Goal: Task Accomplishment & Management: Manage account settings

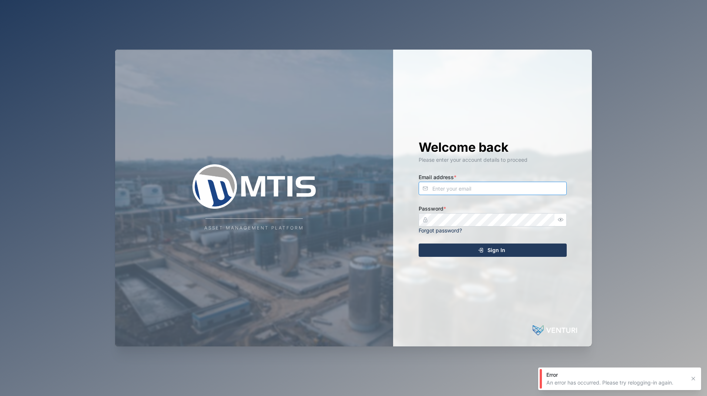
click at [448, 188] on input "Email address *" at bounding box center [493, 188] width 148 height 13
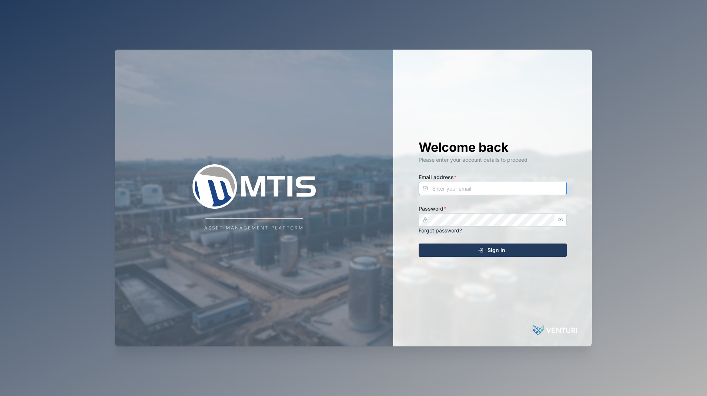
type input "[EMAIL_ADDRESS][DOMAIN_NAME]"
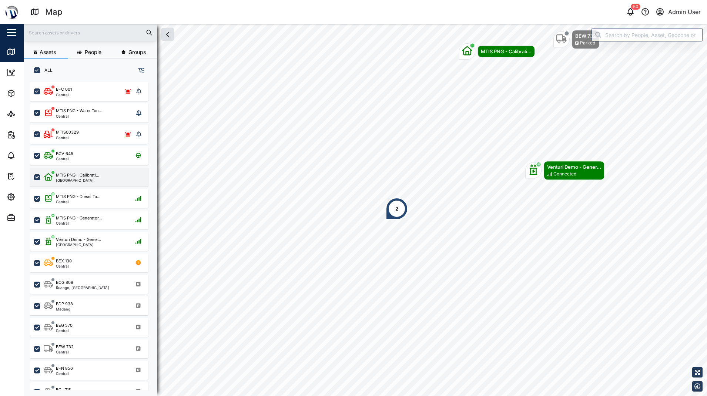
scroll to position [306, 116]
click at [6, 190] on button "Settings" at bounding box center [48, 197] width 96 height 21
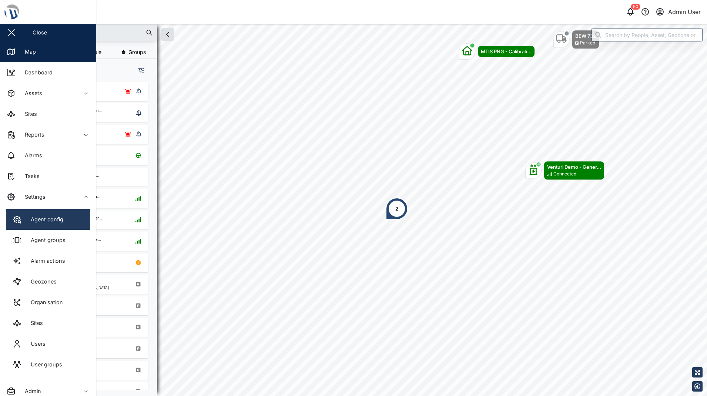
click at [28, 213] on link "Agent config" at bounding box center [48, 219] width 84 height 21
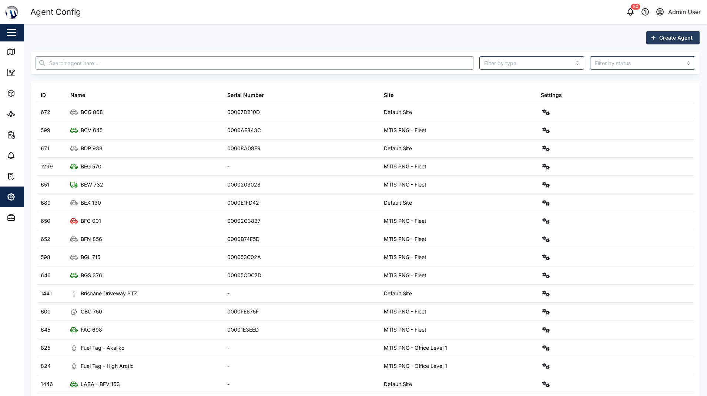
click at [99, 59] on input "text" at bounding box center [255, 62] width 438 height 13
click at [99, 40] on div "Create Agent" at bounding box center [365, 37] width 669 height 13
click at [94, 64] on input "text" at bounding box center [255, 62] width 438 height 13
click at [100, 64] on input "text" at bounding box center [255, 62] width 438 height 13
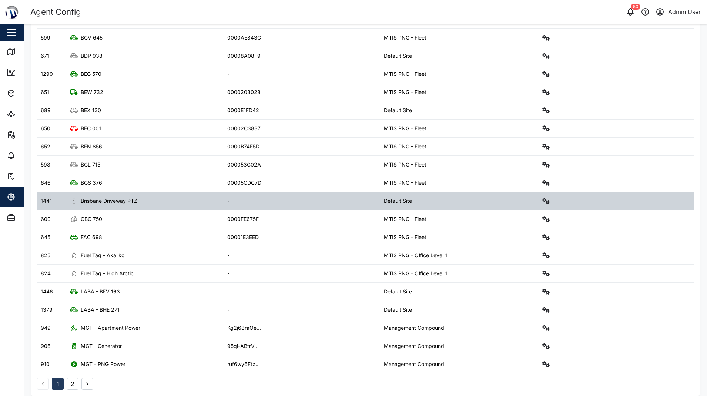
scroll to position [100, 0]
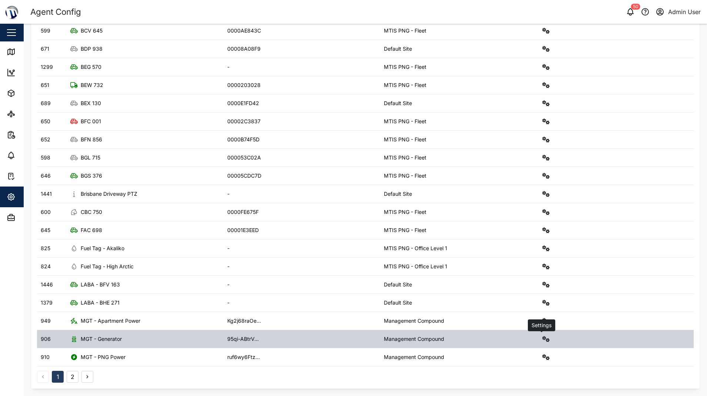
click at [543, 339] on icon "button" at bounding box center [546, 339] width 7 height 6
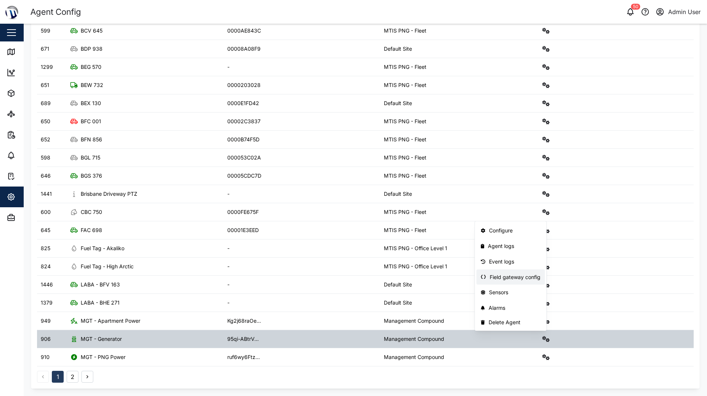
click at [528, 278] on div "Field gateway config" at bounding box center [515, 277] width 51 height 8
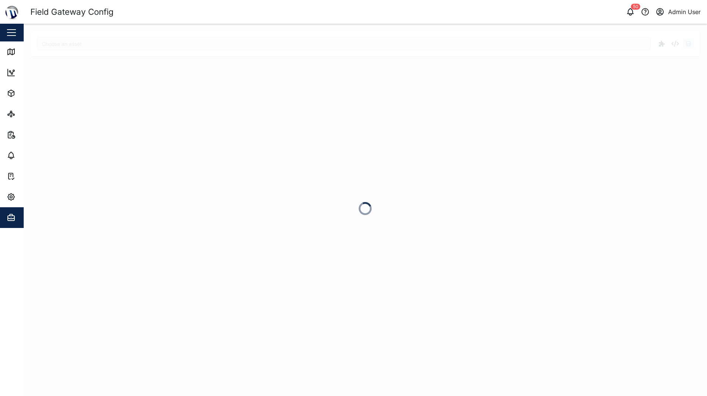
type input "MGT - Generator"
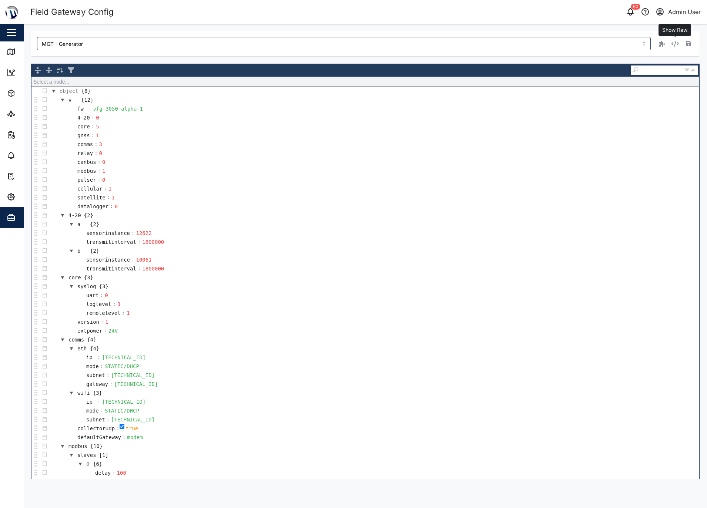
click at [677, 44] on icon "button" at bounding box center [675, 44] width 7 height 6
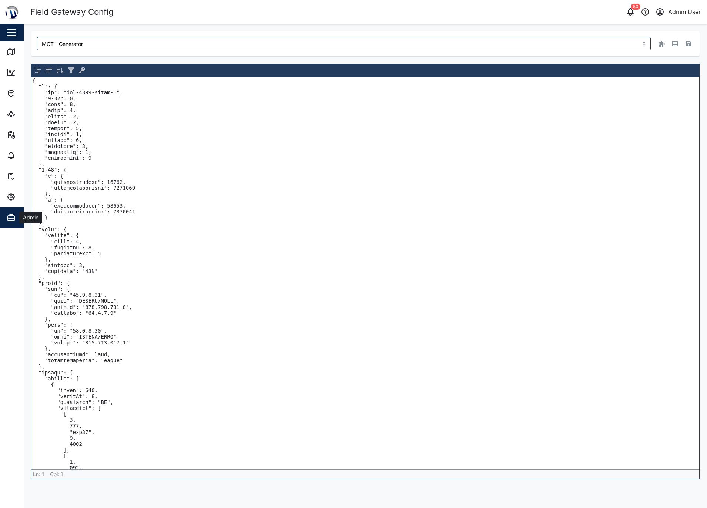
click at [10, 214] on icon "button" at bounding box center [11, 214] width 3 height 1
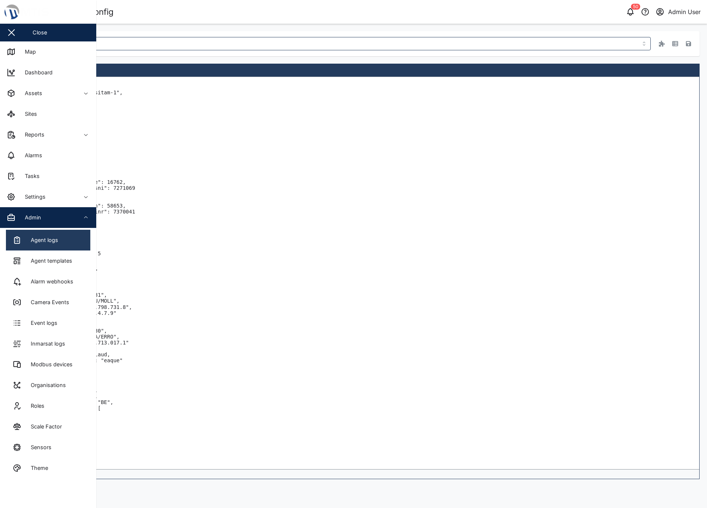
click at [23, 238] on div "Agent logs" at bounding box center [36, 240] width 46 height 9
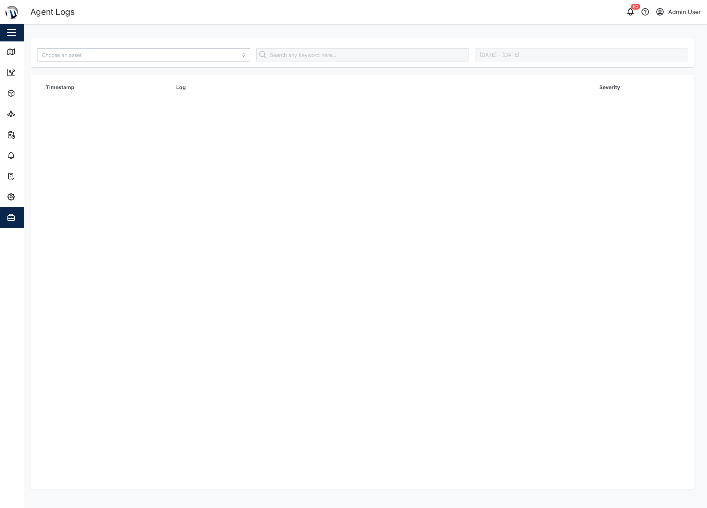
click at [183, 54] on input "search" at bounding box center [143, 54] width 213 height 13
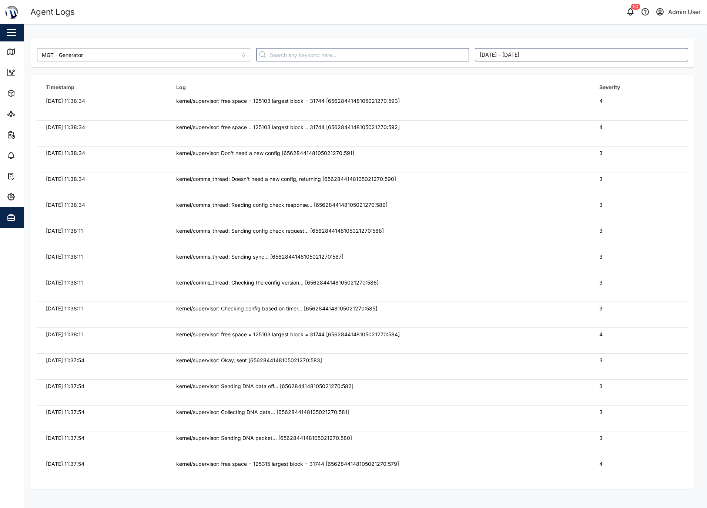
type input "MGT - Generator"
drag, startPoint x: 81, startPoint y: 232, endPoint x: 37, endPoint y: 234, distance: 43.4
click at [37, 234] on tr "[DATE] 11:38:11 kernel/comms_thread: Sending config check request... [656284414…" at bounding box center [362, 237] width 651 height 26
click at [15, 193] on icon "button" at bounding box center [11, 197] width 9 height 9
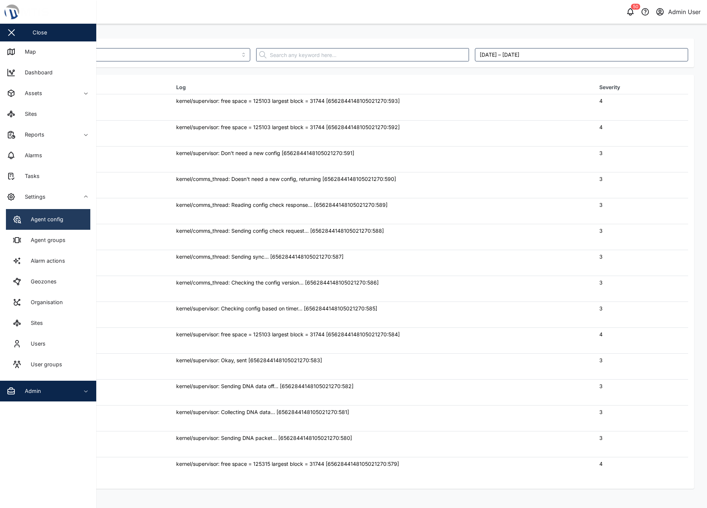
click at [26, 217] on div "Agent config" at bounding box center [44, 220] width 38 height 8
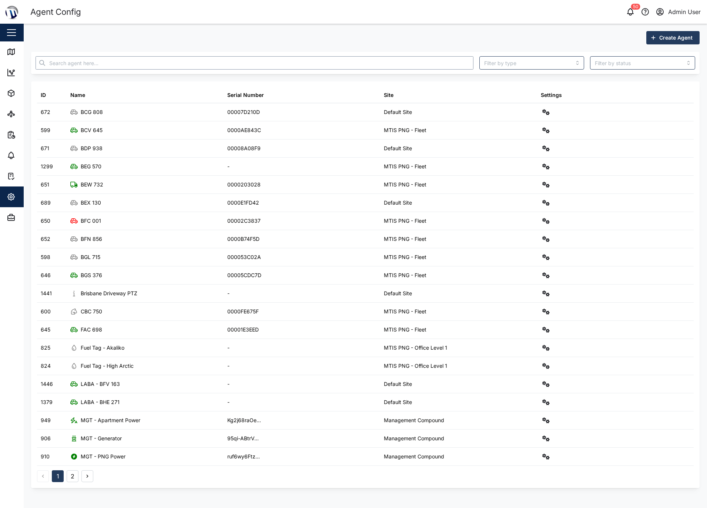
click at [74, 60] on input "text" at bounding box center [255, 62] width 438 height 13
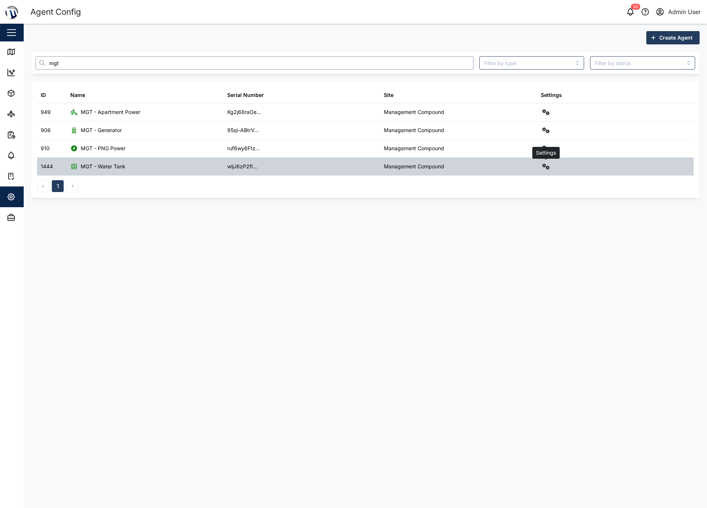
type input "mgt"
click at [545, 169] on icon "button" at bounding box center [546, 167] width 7 height 6
click at [533, 226] on link "Field gateway config" at bounding box center [515, 231] width 69 height 16
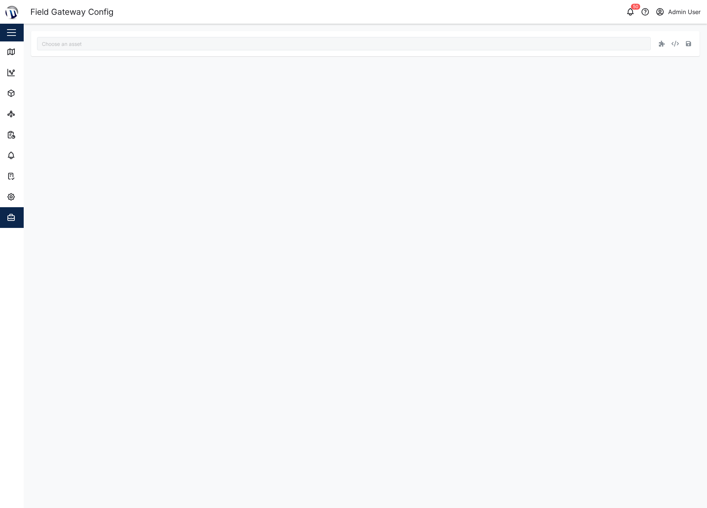
type input "MGT - Water Tank"
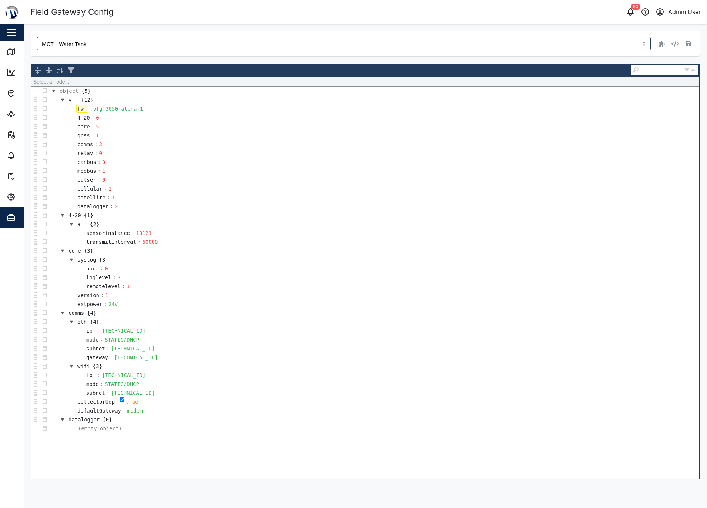
click at [80, 110] on div "fw" at bounding box center [82, 109] width 12 height 8
click at [125, 110] on div "vfg-3050-alpha-1" at bounding box center [118, 109] width 52 height 8
click at [137, 108] on div "vfg-3050-alpha-1" at bounding box center [118, 109] width 52 height 8
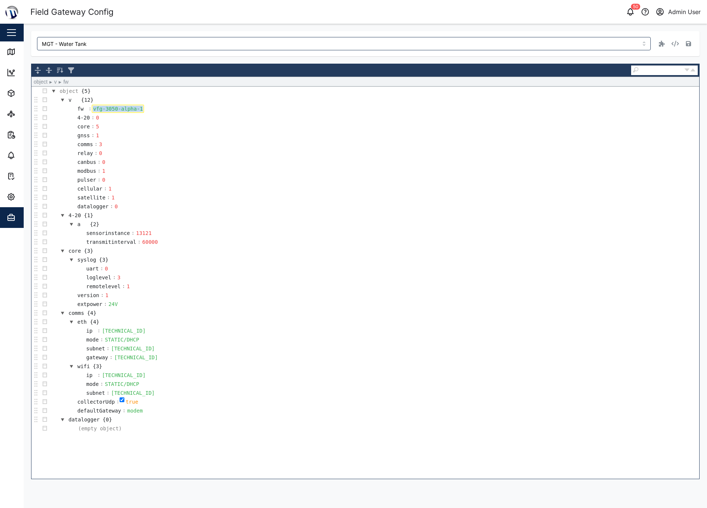
drag, startPoint x: 139, startPoint y: 108, endPoint x: 90, endPoint y: 107, distance: 48.1
click at [90, 107] on tr "fw : vfg-3050-alpha-1" at bounding box center [105, 108] width 77 height 9
click at [102, 123] on div "5" at bounding box center [101, 127] width 12 height 8
click at [96, 107] on div "vfg-3050-alpha-1" at bounding box center [118, 109] width 52 height 8
click at [122, 111] on div "vfg-3050-alpha-1" at bounding box center [118, 109] width 52 height 8
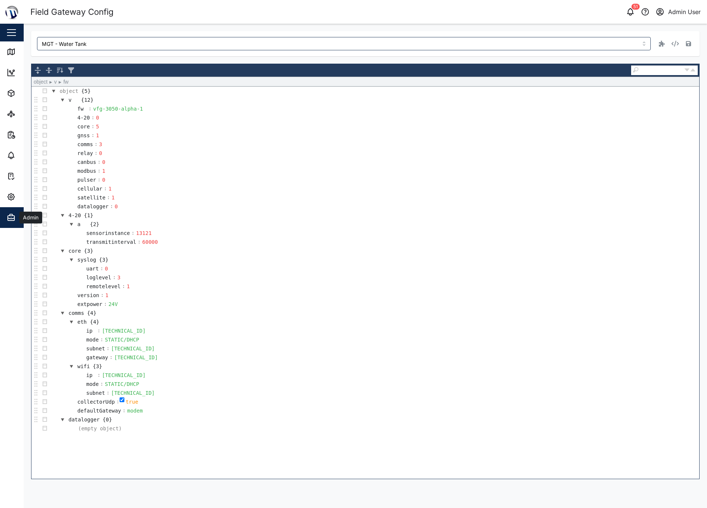
click at [11, 217] on icon "button" at bounding box center [11, 217] width 9 height 9
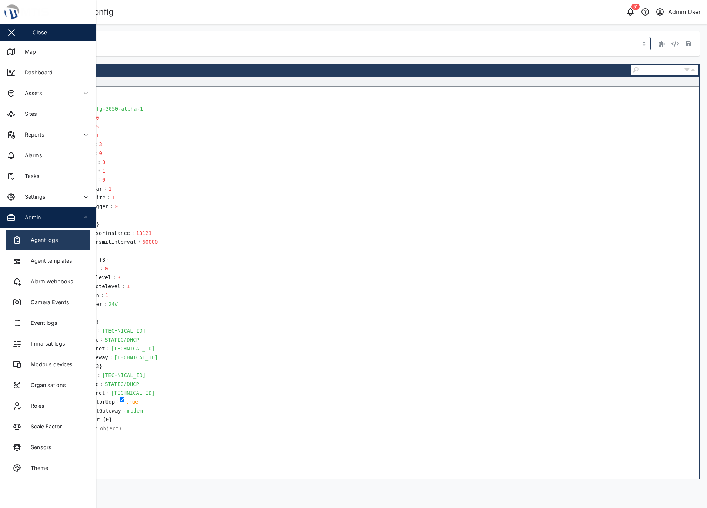
click at [29, 239] on div "Agent logs" at bounding box center [41, 240] width 33 height 8
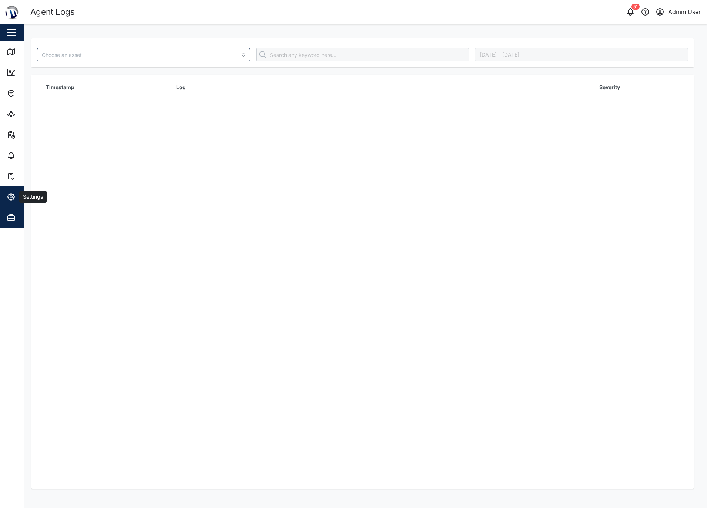
click at [14, 194] on icon "button" at bounding box center [11, 197] width 9 height 9
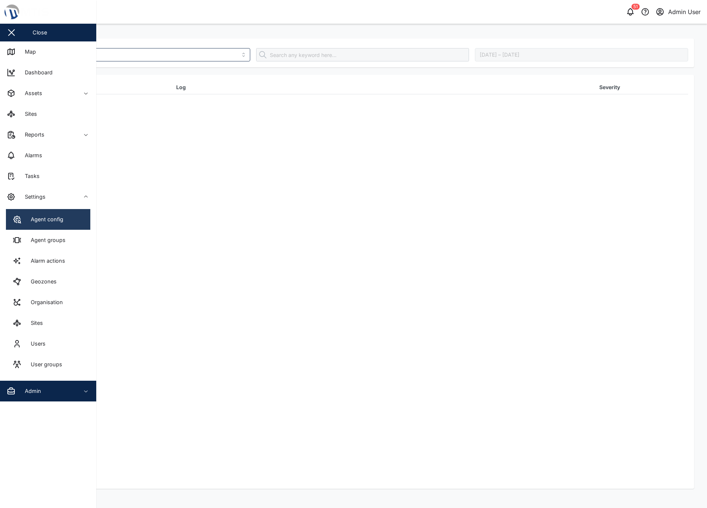
click at [29, 214] on link "Agent config" at bounding box center [48, 219] width 84 height 21
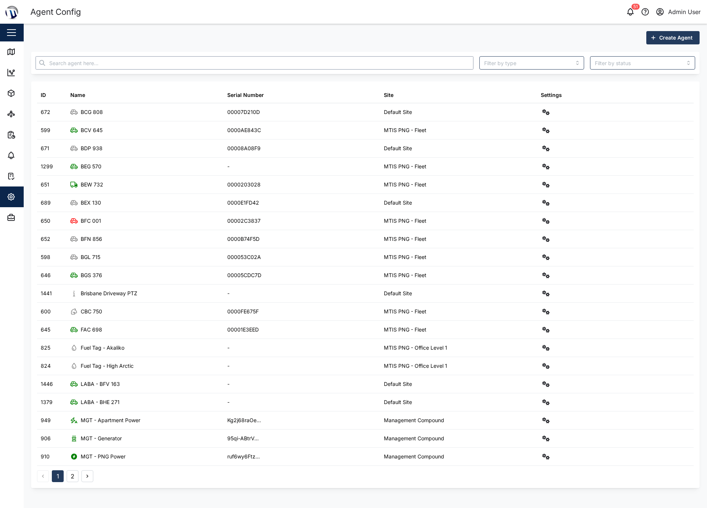
click at [84, 66] on input "text" at bounding box center [255, 62] width 438 height 13
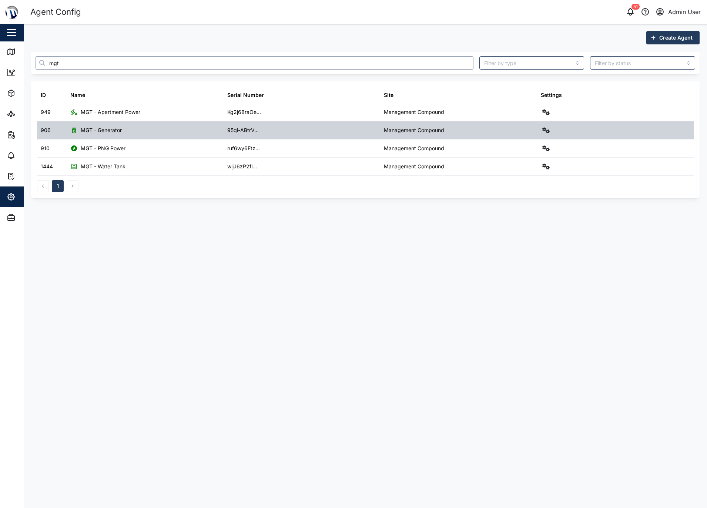
type input "mgt"
click at [232, 133] on div "95qi-ABtrV..." at bounding box center [242, 130] width 31 height 8
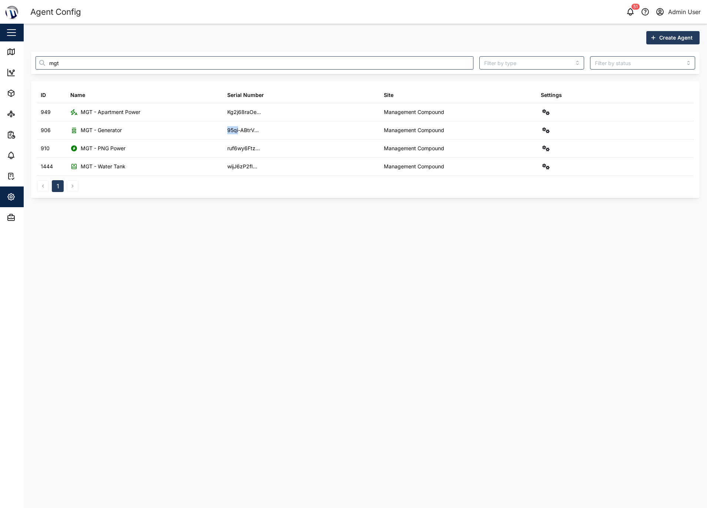
copy div "95qi"
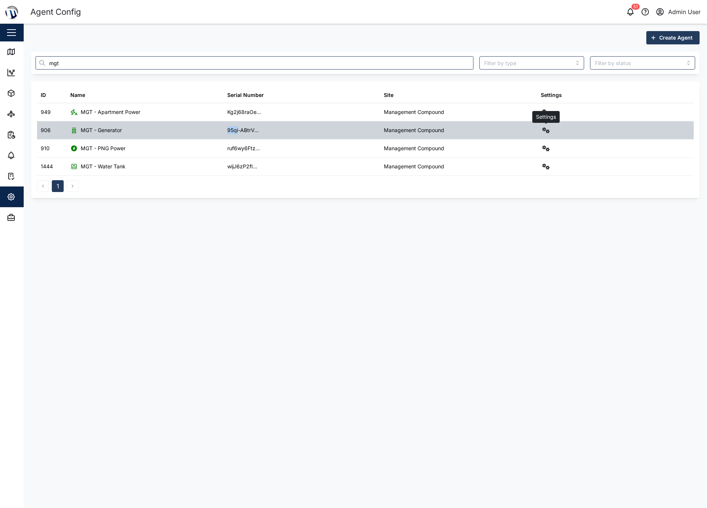
click at [551, 129] on button "button" at bounding box center [546, 130] width 10 height 10
click at [520, 193] on div "Field gateway config" at bounding box center [519, 194] width 51 height 8
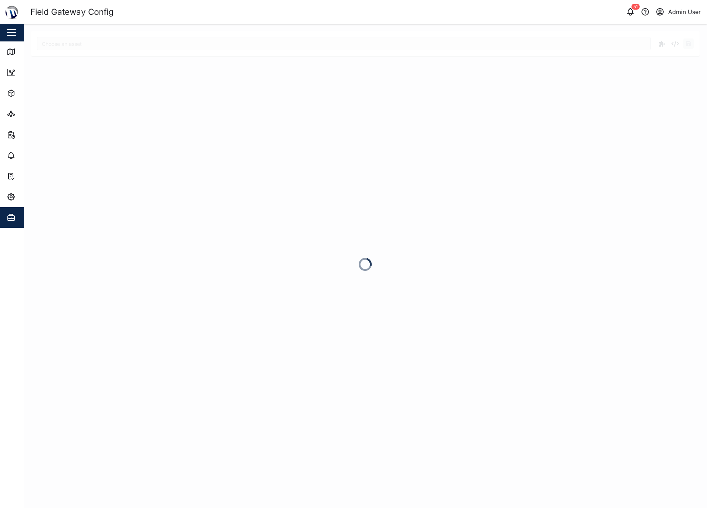
type input "MGT - Generator"
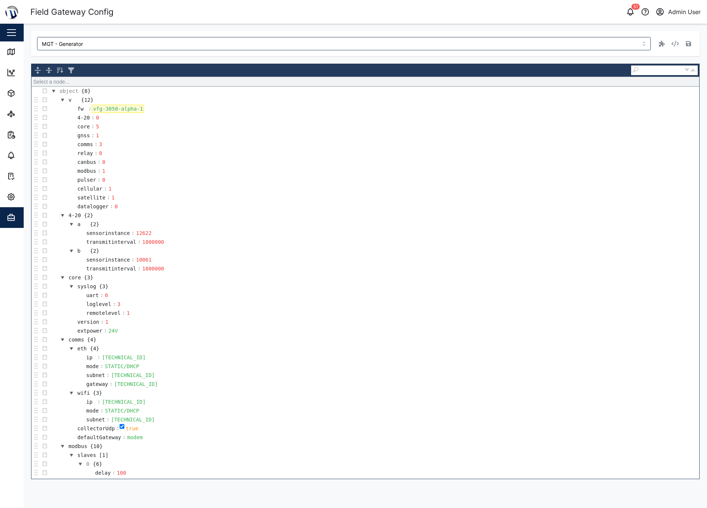
click at [116, 106] on div "vfg-3050-alpha-1" at bounding box center [118, 109] width 52 height 8
click at [239, 10] on div "Field Gateway Config" at bounding box center [198, 12] width 336 height 13
click at [109, 106] on div "vfg-3050-alpha-1" at bounding box center [118, 109] width 52 height 8
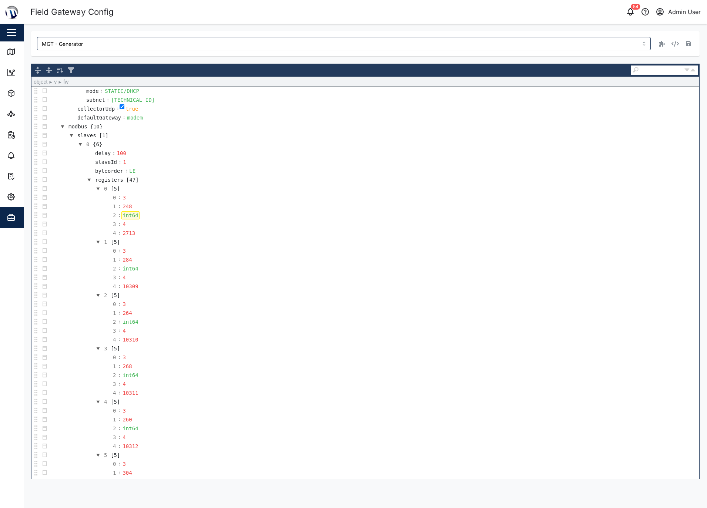
scroll to position [357, 0]
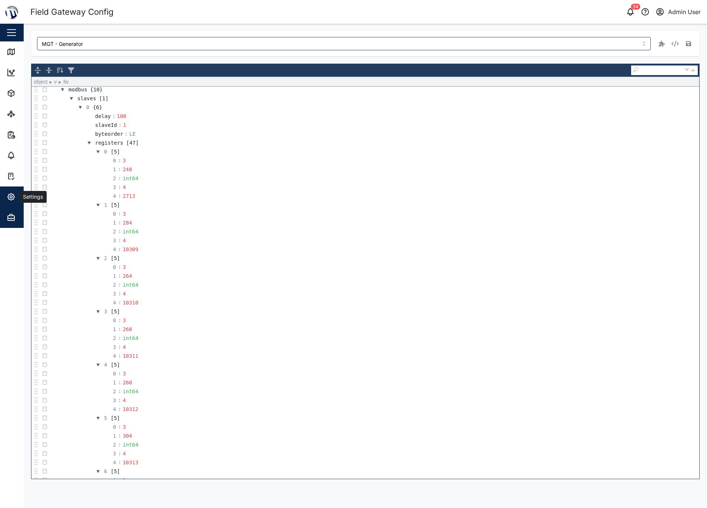
click at [5, 197] on button "Settings" at bounding box center [48, 197] width 96 height 21
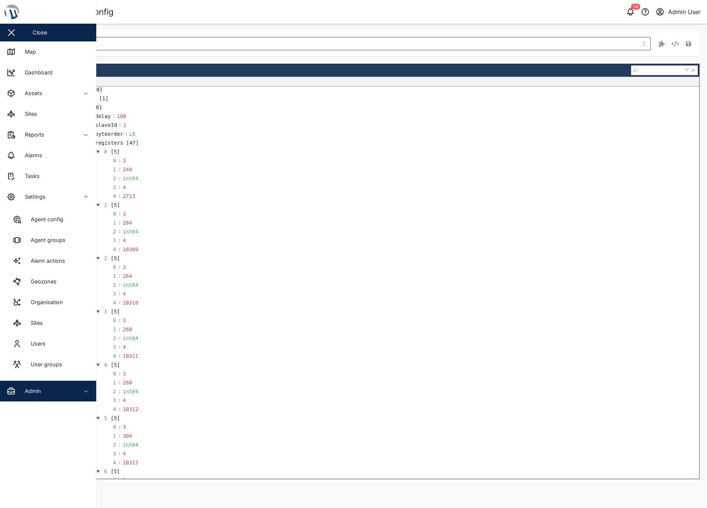
click at [167, 205] on td "1 [5]" at bounding box center [374, 205] width 650 height 9
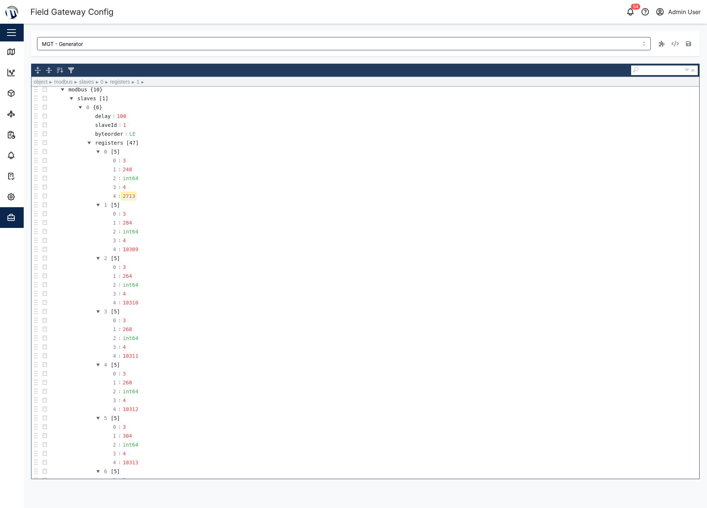
click at [127, 195] on div "2713" at bounding box center [128, 196] width 15 height 8
click at [129, 250] on div "10309" at bounding box center [130, 250] width 18 height 8
click at [128, 194] on div "2713" at bounding box center [128, 196] width 15 height 8
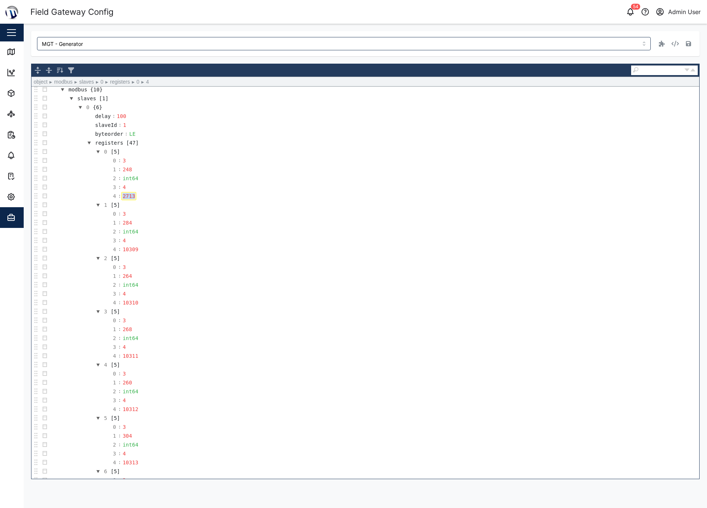
click at [128, 194] on div "2713" at bounding box center [128, 196] width 15 height 8
click at [675, 44] on icon "button" at bounding box center [675, 44] width 7 height 6
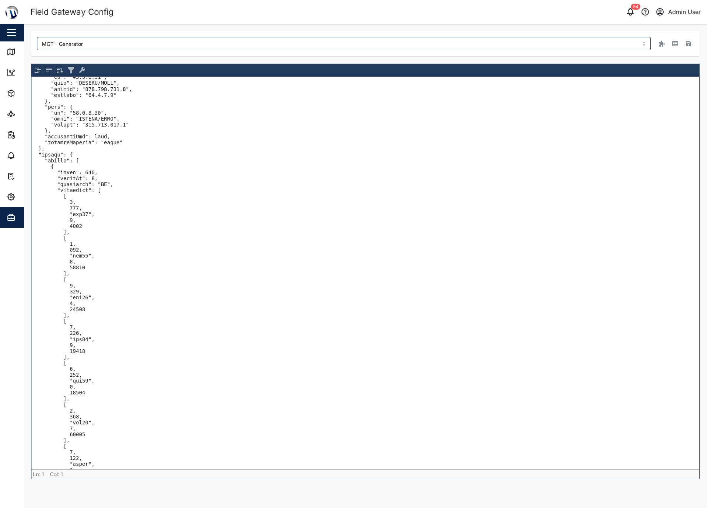
scroll to position [222, 0]
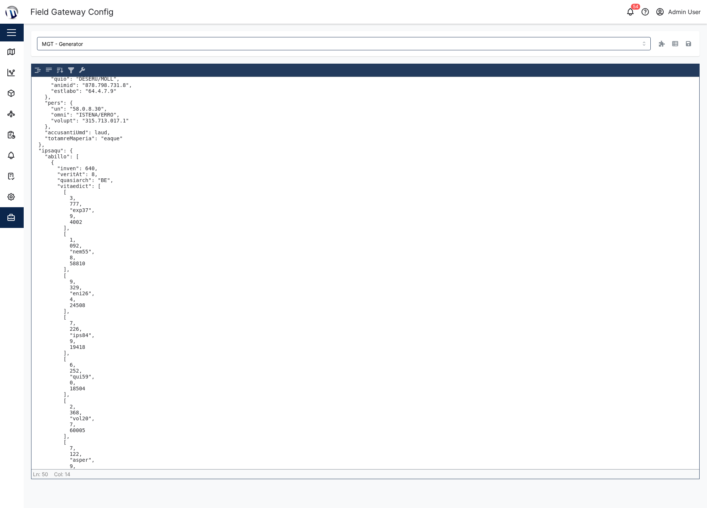
click at [75, 147] on textarea at bounding box center [365, 273] width 668 height 393
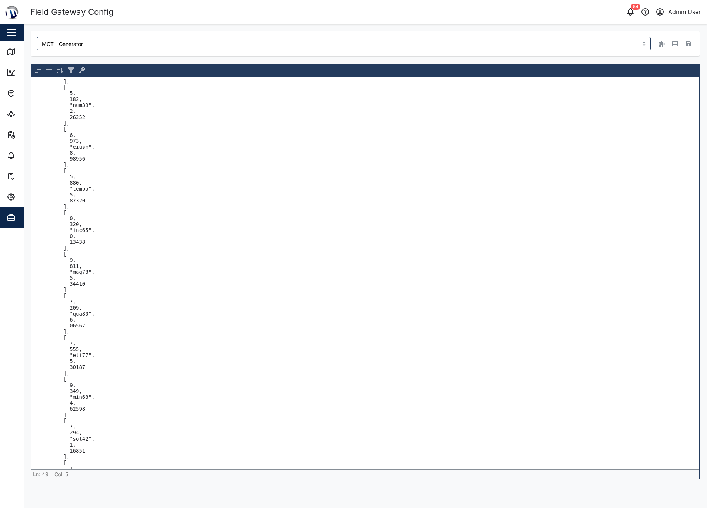
scroll to position [2118, 0]
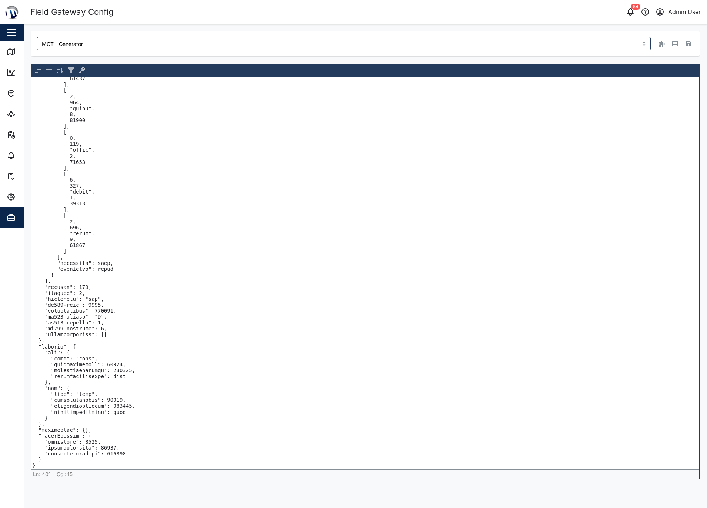
click at [81, 349] on textarea at bounding box center [365, 273] width 668 height 393
drag, startPoint x: 82, startPoint y: 336, endPoint x: 205, endPoint y: 412, distance: 144.7
click at [205, 396] on textarea at bounding box center [365, 273] width 668 height 393
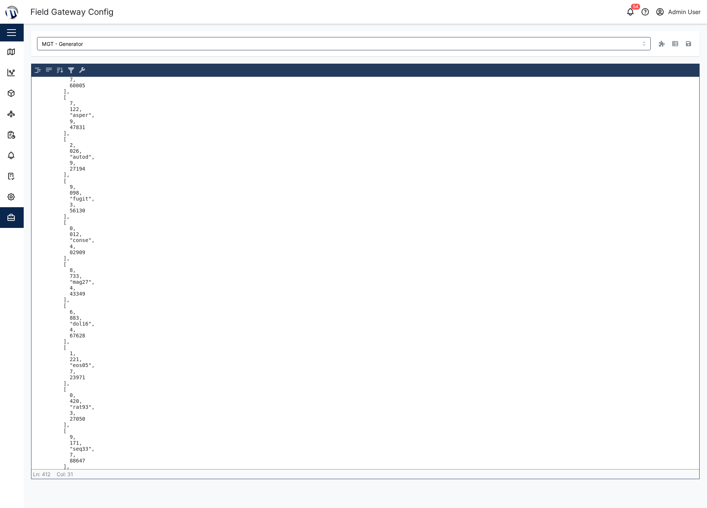
scroll to position [0, 0]
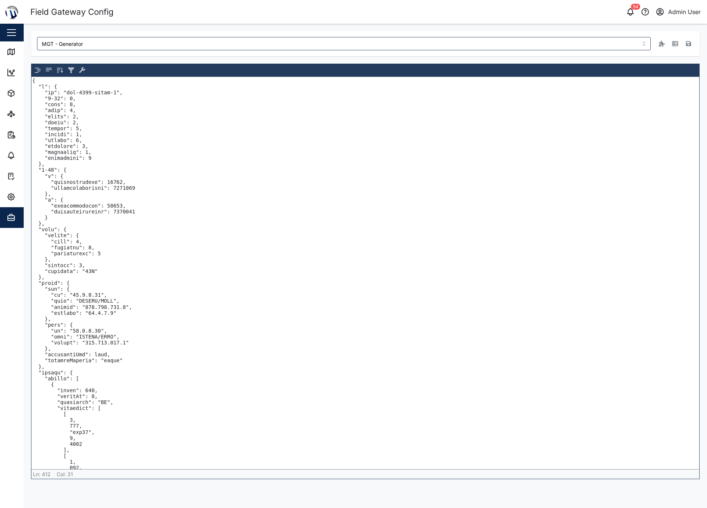
click at [172, 294] on textarea at bounding box center [365, 273] width 668 height 393
click at [123, 169] on textarea at bounding box center [365, 273] width 668 height 393
drag, startPoint x: 121, startPoint y: 162, endPoint x: 126, endPoint y: 306, distance: 144.5
click at [126, 306] on textarea at bounding box center [365, 273] width 668 height 393
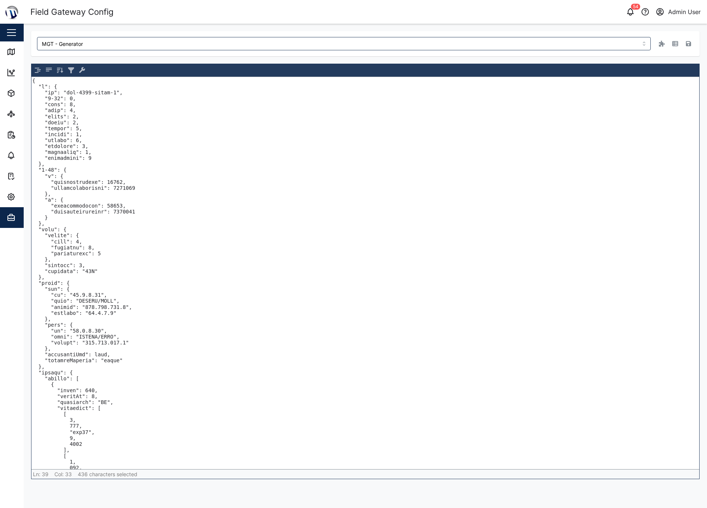
click at [149, 270] on textarea at bounding box center [365, 273] width 668 height 393
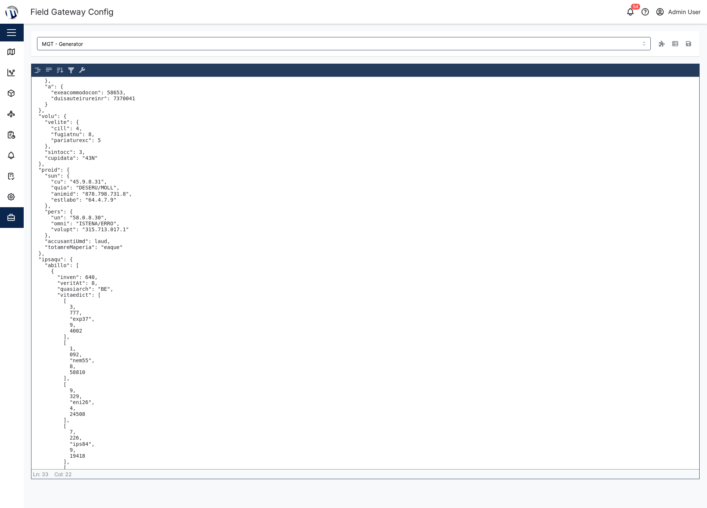
scroll to position [185, 0]
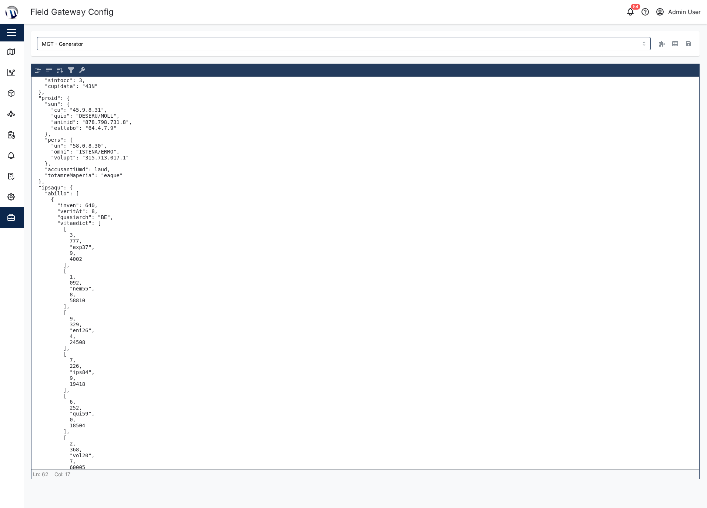
click at [90, 258] on textarea at bounding box center [365, 273] width 668 height 393
click at [80, 268] on textarea at bounding box center [365, 273] width 668 height 393
drag, startPoint x: 80, startPoint y: 267, endPoint x: 39, endPoint y: 232, distance: 54.4
click at [39, 232] on textarea at bounding box center [365, 273] width 668 height 393
click at [72, 318] on textarea at bounding box center [365, 273] width 668 height 393
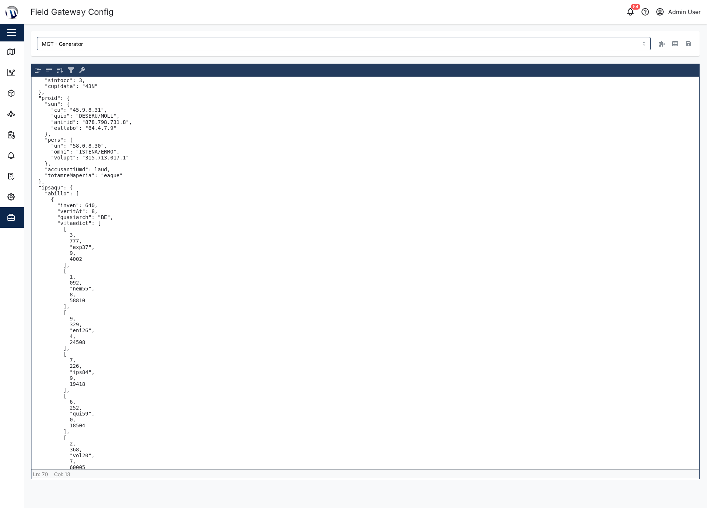
drag, startPoint x: 72, startPoint y: 305, endPoint x: 35, endPoint y: 281, distance: 44.1
click at [35, 281] on textarea at bounding box center [365, 273] width 668 height 393
drag, startPoint x: 112, startPoint y: 269, endPoint x: 112, endPoint y: 295, distance: 26.3
click at [112, 295] on textarea at bounding box center [365, 273] width 668 height 393
drag, startPoint x: 106, startPoint y: 307, endPoint x: 113, endPoint y: 266, distance: 41.3
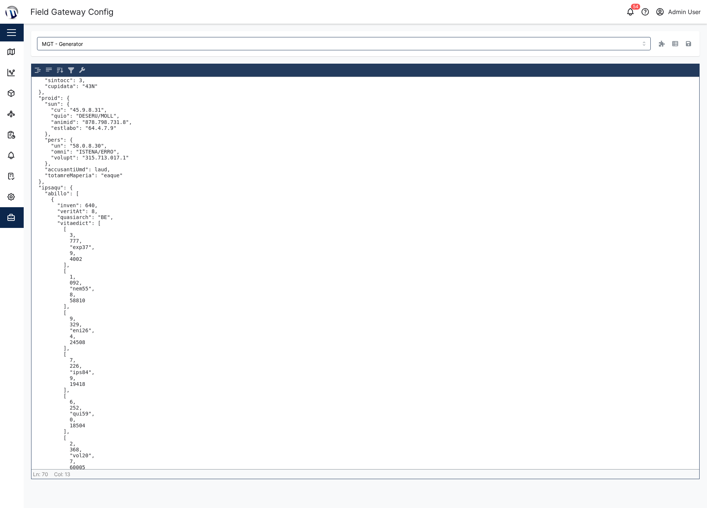
click at [113, 266] on textarea at bounding box center [365, 273] width 668 height 393
click at [79, 258] on textarea at bounding box center [365, 273] width 668 height 393
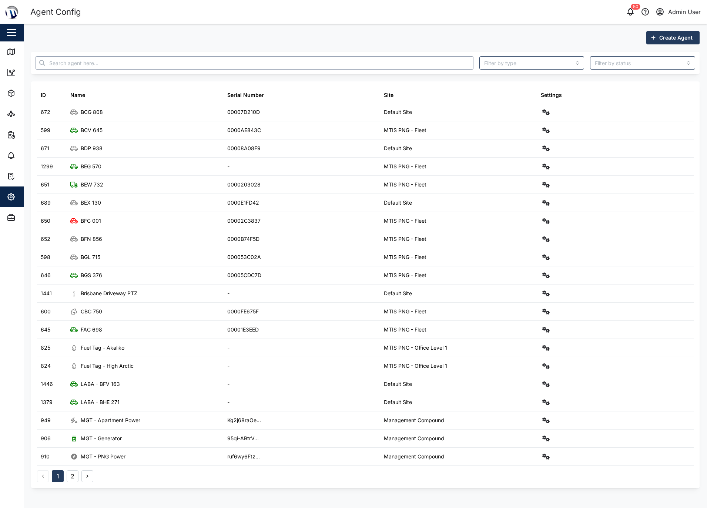
click at [128, 66] on input "text" at bounding box center [255, 62] width 438 height 13
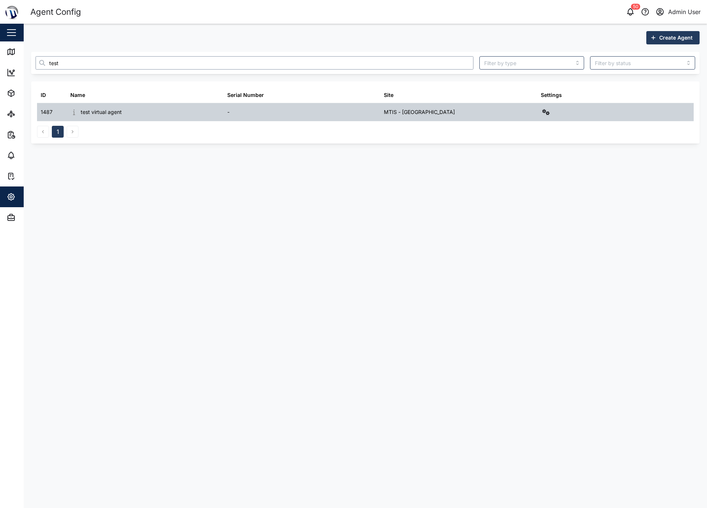
type input "test"
click at [548, 111] on icon "button" at bounding box center [546, 112] width 7 height 6
click at [502, 190] on div "Sensors" at bounding box center [519, 191] width 51 height 8
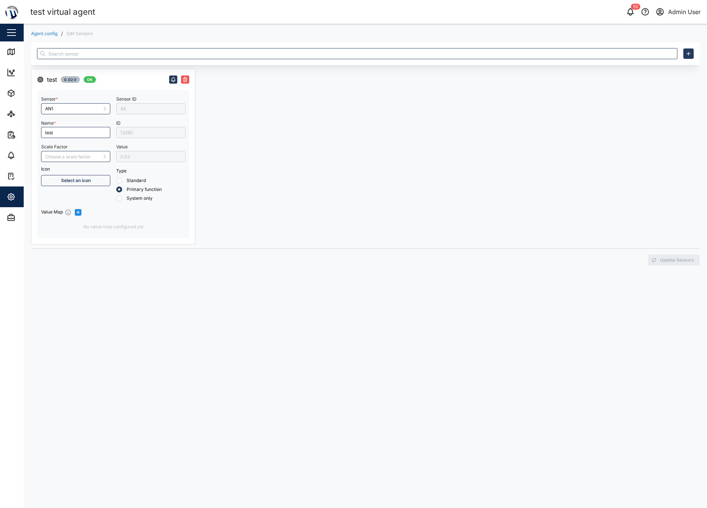
click at [136, 131] on div "13290" at bounding box center [150, 132] width 69 height 11
click at [140, 133] on div "13290" at bounding box center [150, 132] width 69 height 11
drag, startPoint x: 142, startPoint y: 132, endPoint x: 112, endPoint y: 134, distance: 30.4
click at [112, 134] on div "Sensor * AN1 Name * test Scale Factor Icon Select an icon Sensor ID 48 ID 13290…" at bounding box center [113, 164] width 150 height 147
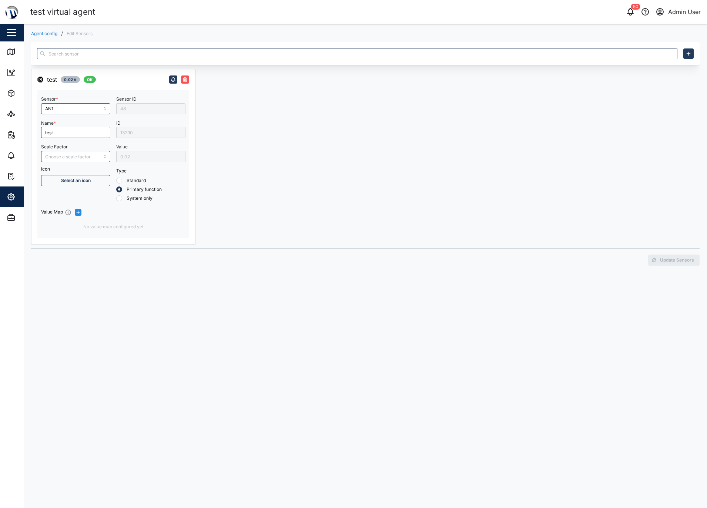
click at [126, 133] on div "13290" at bounding box center [150, 132] width 69 height 11
drag, startPoint x: 126, startPoint y: 133, endPoint x: 169, endPoint y: 133, distance: 43.7
click at [169, 133] on div "13290" at bounding box center [150, 132] width 69 height 11
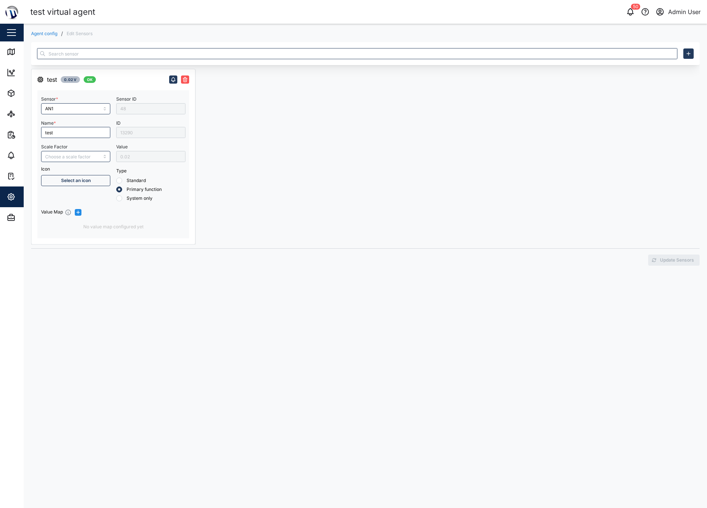
click at [169, 133] on div "13290" at bounding box center [150, 132] width 69 height 11
drag, startPoint x: 169, startPoint y: 133, endPoint x: 156, endPoint y: 134, distance: 13.5
click at [156, 134] on div "13290" at bounding box center [150, 132] width 69 height 11
click at [156, 133] on div "13290" at bounding box center [150, 132] width 69 height 11
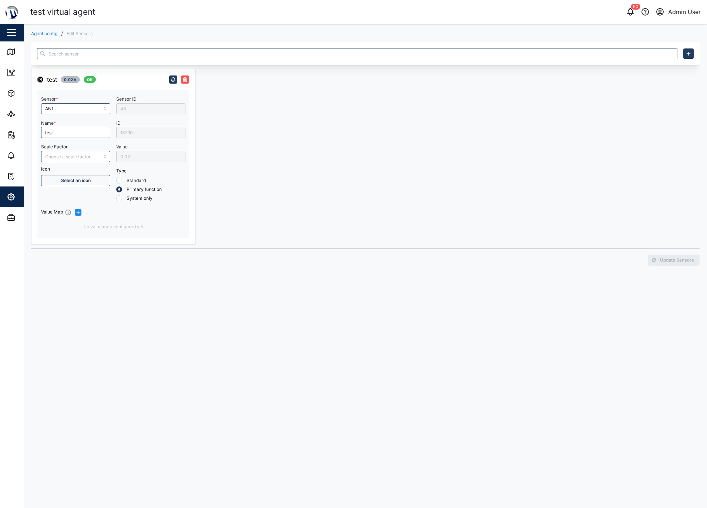
click at [156, 133] on div "13290" at bounding box center [150, 132] width 69 height 11
drag, startPoint x: 156, startPoint y: 133, endPoint x: 151, endPoint y: 134, distance: 5.4
click at [151, 134] on div "13290" at bounding box center [150, 132] width 69 height 11
click at [151, 131] on div "13290" at bounding box center [150, 132] width 69 height 11
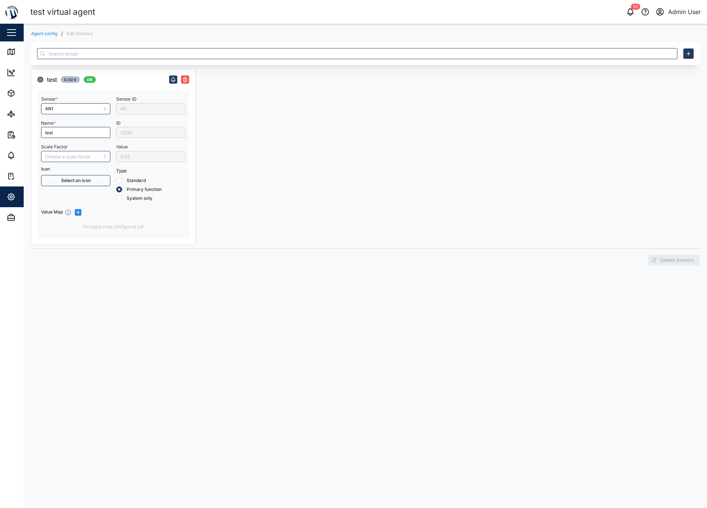
drag, startPoint x: 151, startPoint y: 131, endPoint x: 133, endPoint y: 160, distance: 34.2
click at [133, 160] on div "0.02" at bounding box center [150, 156] width 69 height 11
click at [133, 159] on div "0.02" at bounding box center [150, 156] width 69 height 11
drag, startPoint x: 133, startPoint y: 159, endPoint x: 137, endPoint y: 159, distance: 3.8
click at [137, 159] on div "0.02" at bounding box center [150, 156] width 69 height 11
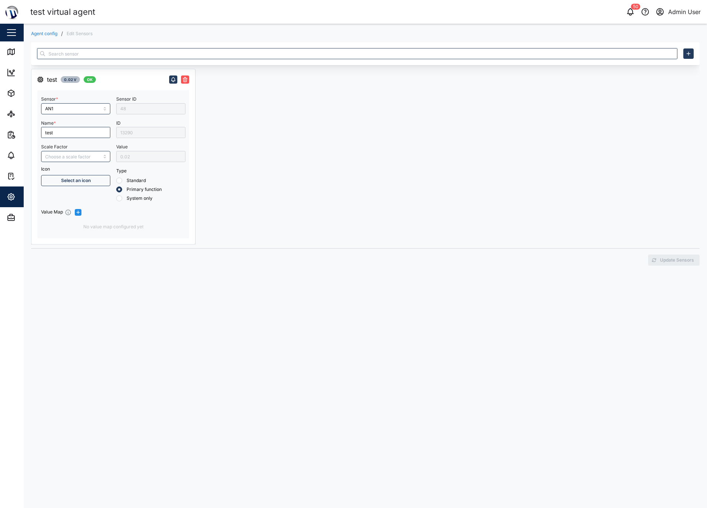
click at [139, 130] on div "13290" at bounding box center [150, 132] width 69 height 11
